Goal: Task Accomplishment & Management: Complete application form

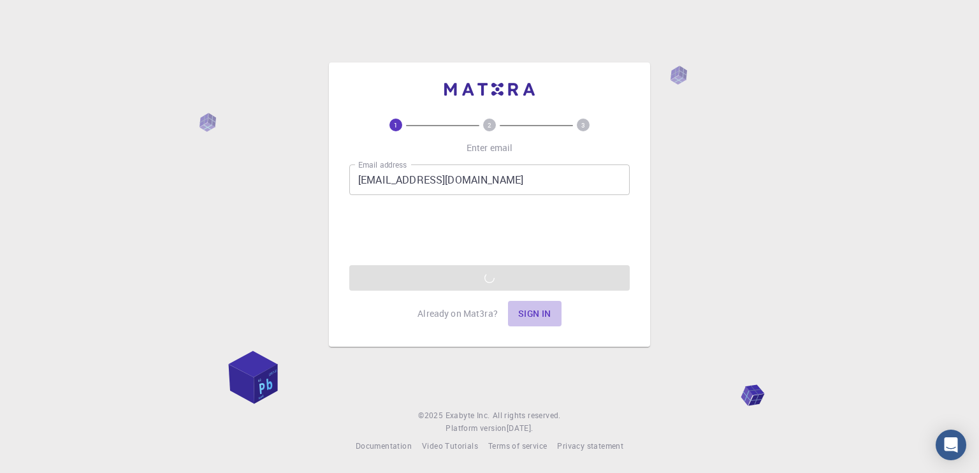
click at [535, 305] on button "Sign in" at bounding box center [535, 313] width 54 height 25
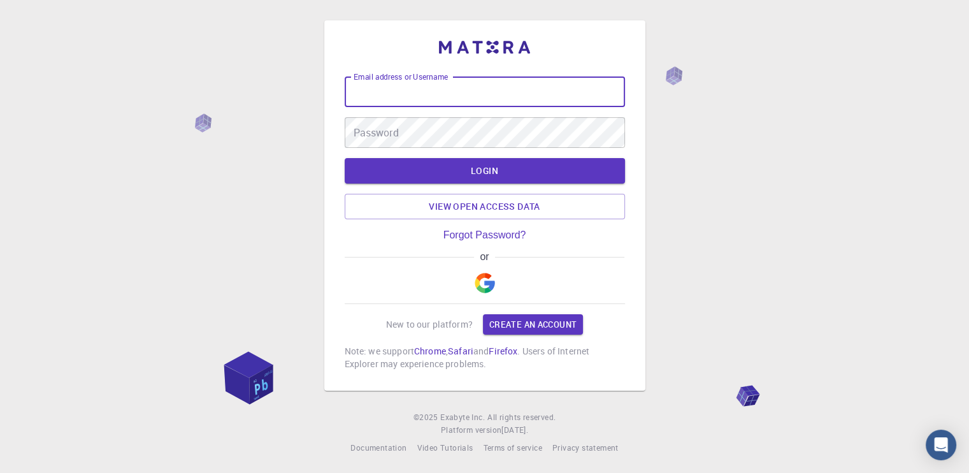
click at [444, 105] on input "Email address or Username" at bounding box center [485, 91] width 280 height 31
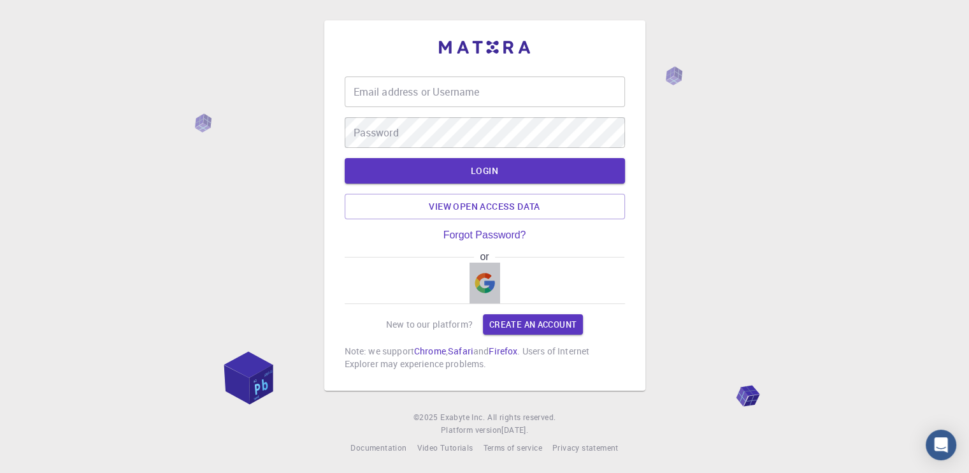
click at [482, 284] on img "button" at bounding box center [485, 283] width 20 height 20
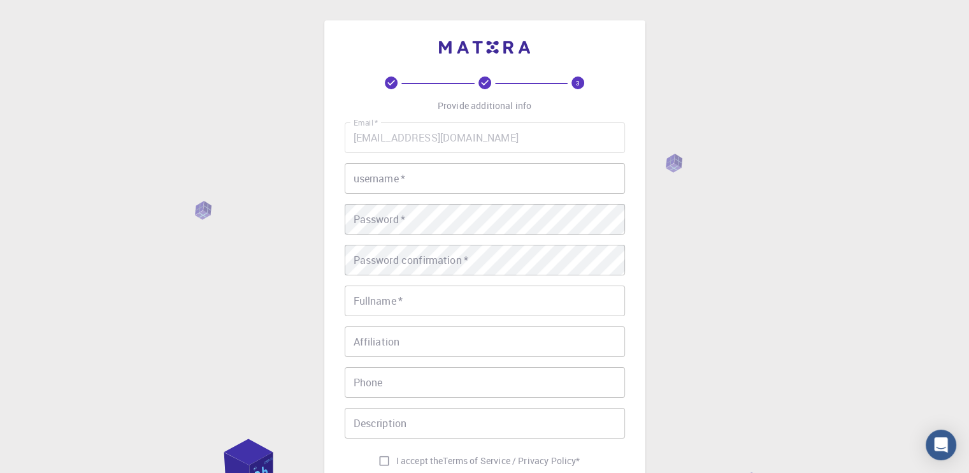
click at [453, 161] on div "Email   * [EMAIL_ADDRESS][DOMAIN_NAME] Email   * username   * username   * Pass…" at bounding box center [485, 297] width 280 height 351
click at [453, 168] on input "username   *" at bounding box center [485, 178] width 280 height 31
